Goal: Transaction & Acquisition: Purchase product/service

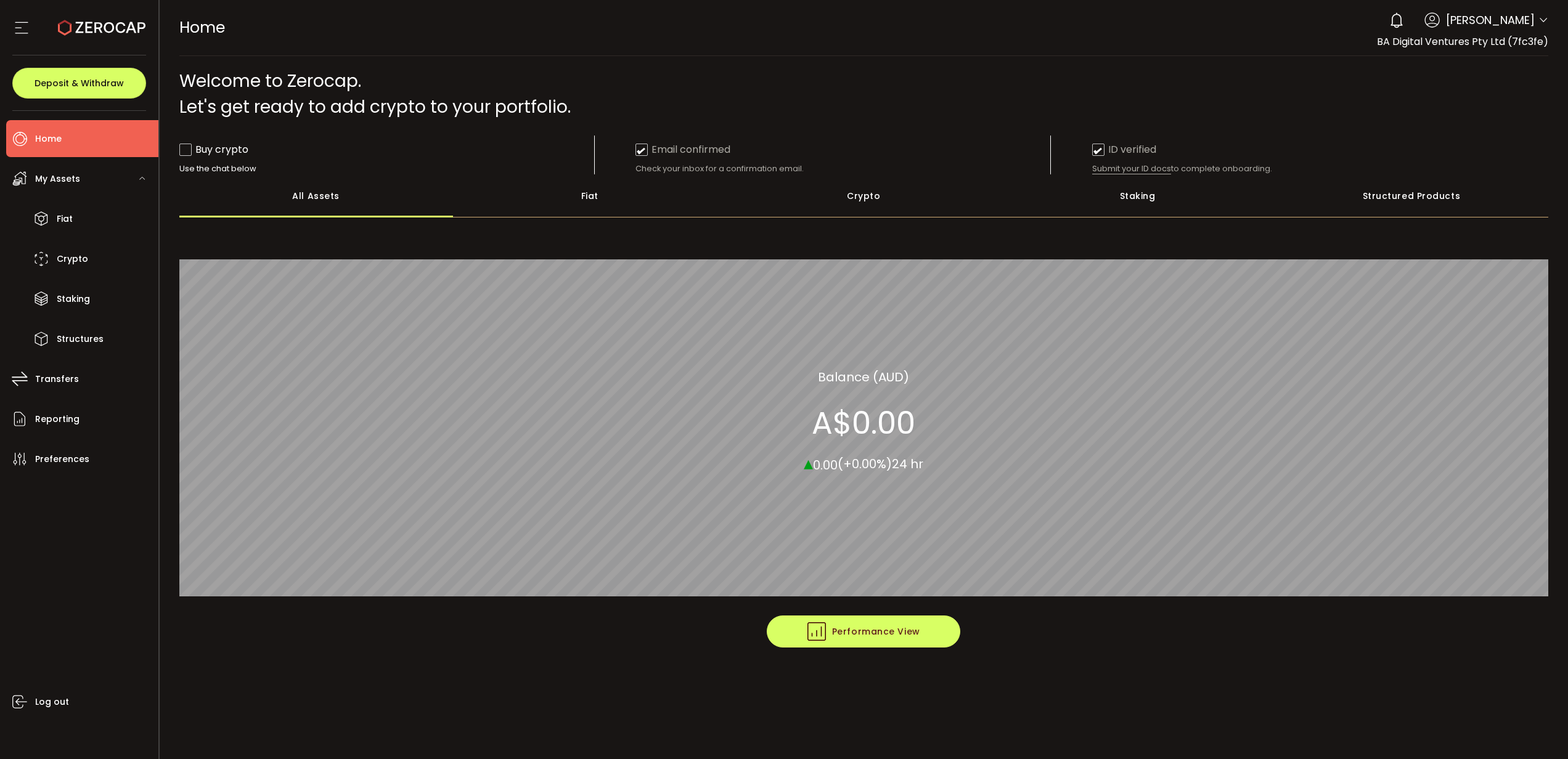
click at [873, 633] on span "Performance View" at bounding box center [864, 631] width 113 height 18
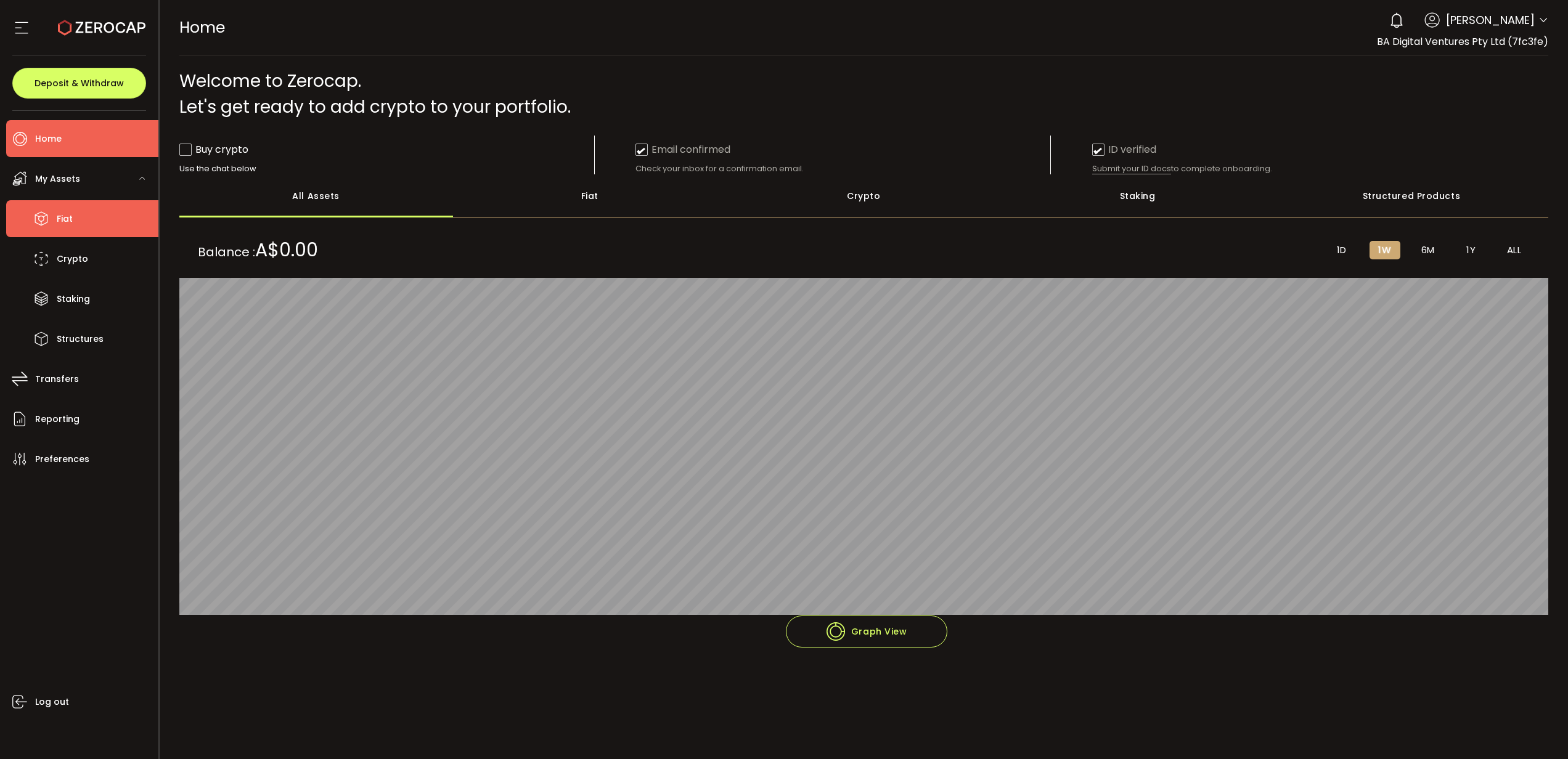
click at [59, 215] on span "Fiat" at bounding box center [65, 219] width 16 height 18
click at [69, 258] on span "Crypto" at bounding box center [72, 258] width 31 height 18
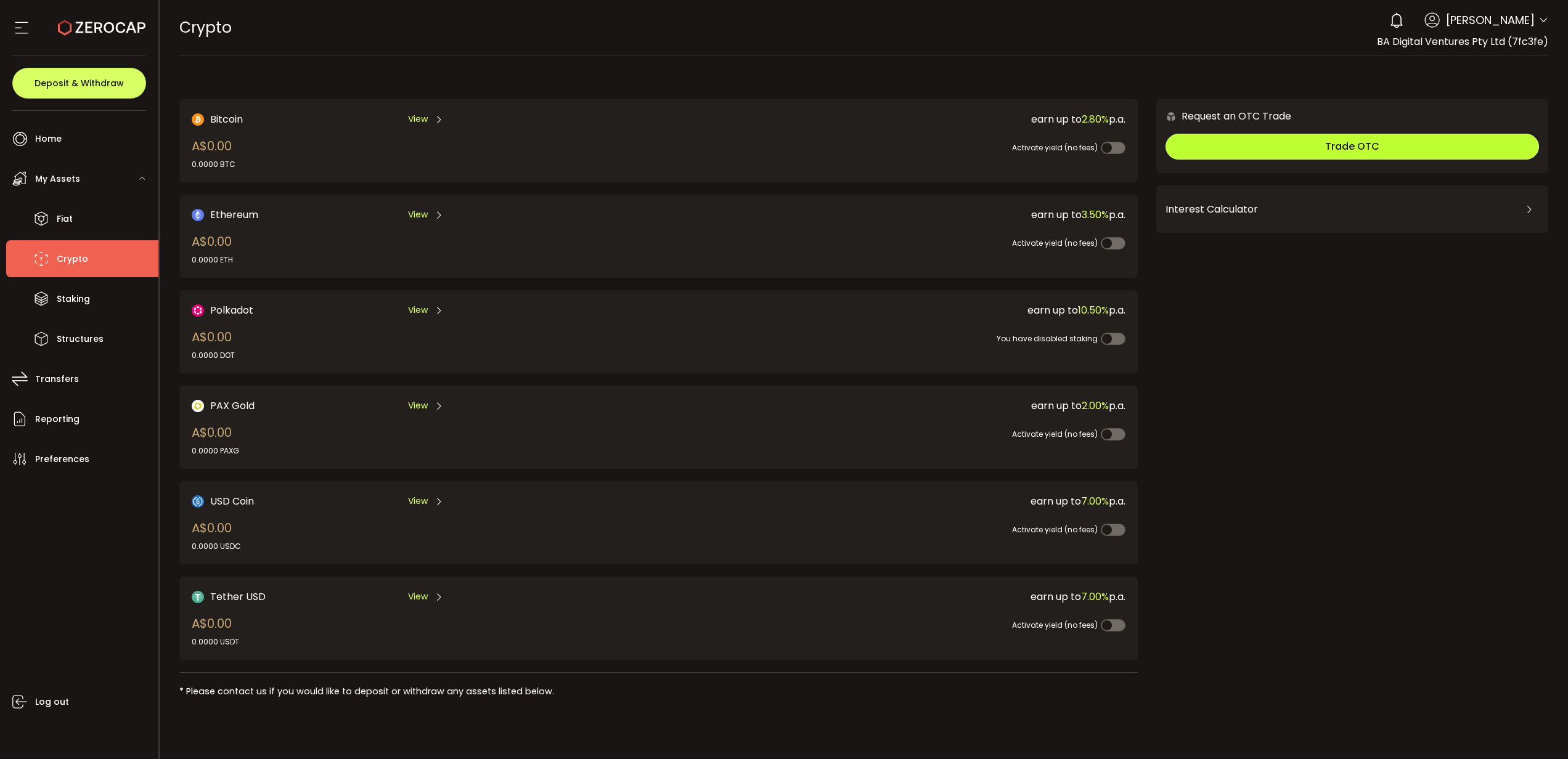
click at [1300, 151] on button "Trade OTC" at bounding box center [1352, 146] width 373 height 26
click at [1216, 210] on div "Interest Calculator" at bounding box center [1352, 209] width 373 height 29
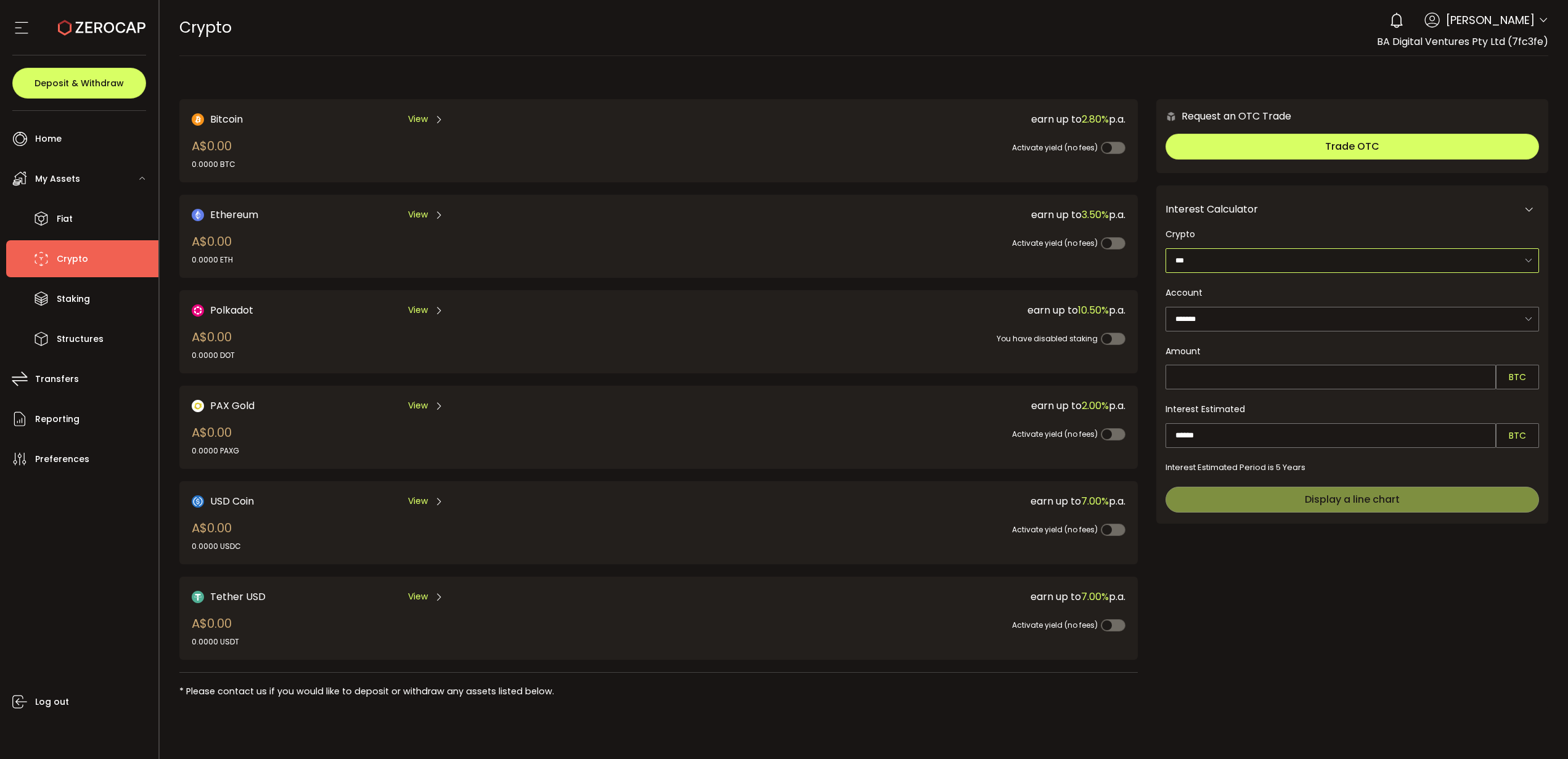
click at [1213, 257] on input "***" at bounding box center [1352, 260] width 373 height 25
click at [1483, 200] on div "Interest Calculator" at bounding box center [1352, 209] width 373 height 29
